Goal: Information Seeking & Learning: Check status

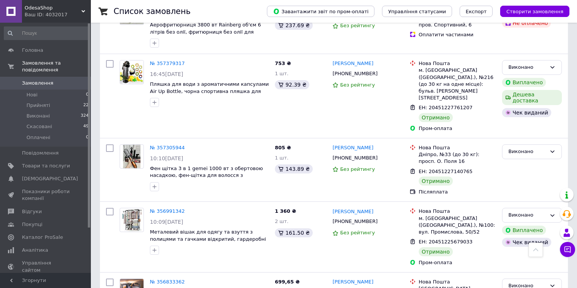
scroll to position [2211, 0]
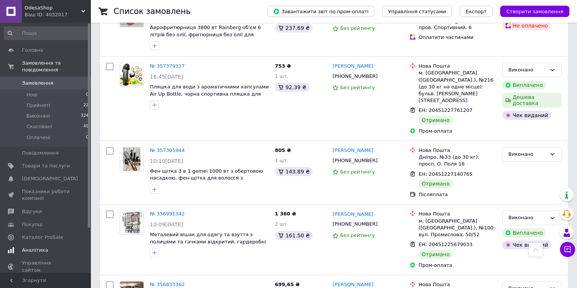
click at [48, 247] on span "Аналітика" at bounding box center [46, 250] width 48 height 7
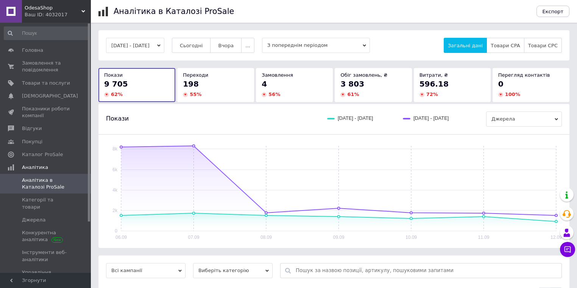
click at [267, 73] on span "Замовлення" at bounding box center [277, 75] width 31 height 6
